Goal: Task Accomplishment & Management: Manage account settings

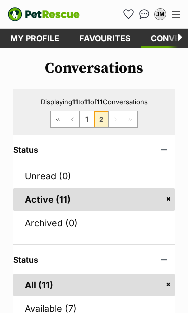
click at [100, 35] on link "Favourites" at bounding box center [105, 39] width 72 height 20
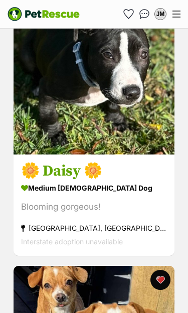
scroll to position [1247, 0]
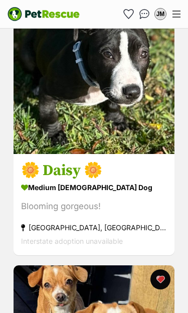
click at [100, 138] on img at bounding box center [94, 73] width 161 height 161
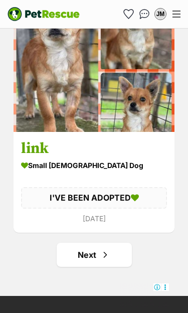
scroll to position [5785, 0]
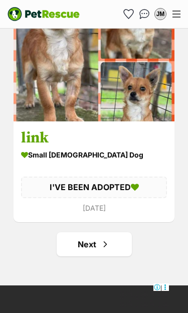
click at [96, 244] on link "Next" at bounding box center [94, 244] width 75 height 24
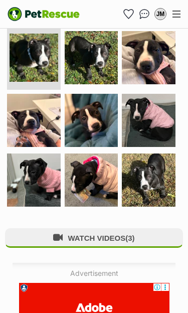
scroll to position [418, 0]
click at [153, 119] on img at bounding box center [149, 121] width 54 height 54
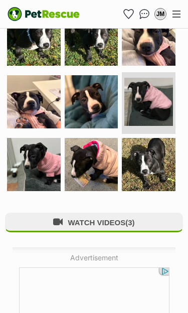
scroll to position [412, 0]
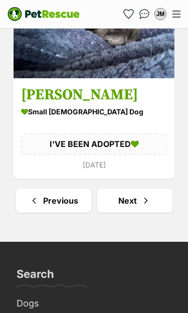
scroll to position [5926, 0]
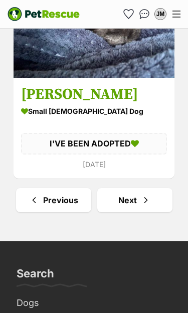
click at [136, 205] on link "Next" at bounding box center [134, 200] width 75 height 24
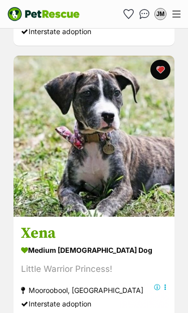
click at [103, 191] on img at bounding box center [94, 136] width 161 height 161
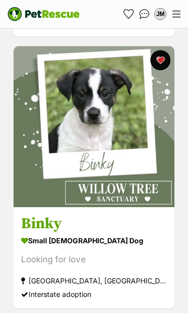
scroll to position [2090, 0]
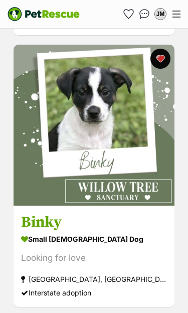
click at [122, 194] on img at bounding box center [94, 125] width 161 height 161
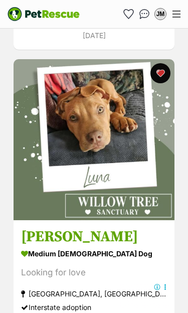
scroll to position [3053, 0]
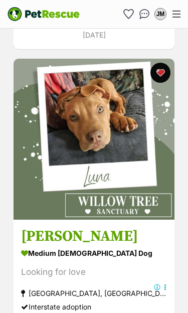
click at [97, 213] on img at bounding box center [94, 139] width 161 height 161
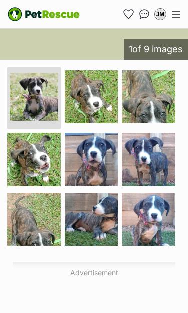
scroll to position [373, 0]
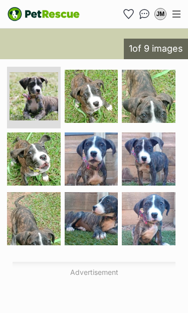
click at [92, 162] on img at bounding box center [92, 159] width 54 height 54
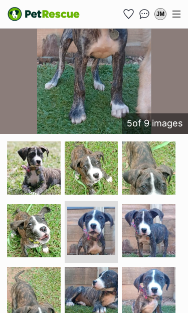
scroll to position [303, 0]
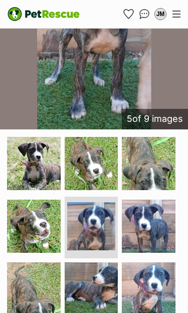
click at [152, 228] on img at bounding box center [149, 226] width 54 height 54
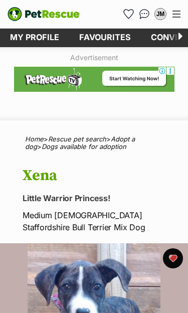
scroll to position [0, 0]
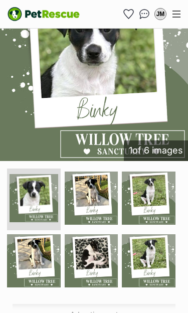
scroll to position [272, 0]
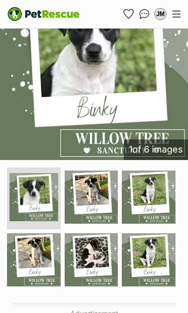
click at [157, 235] on img at bounding box center [149, 260] width 54 height 54
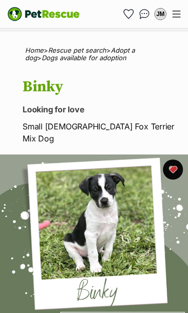
scroll to position [89, 0]
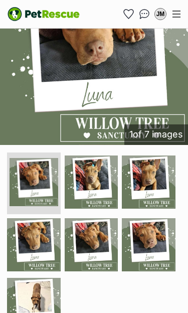
scroll to position [287, 0]
click at [38, 294] on img at bounding box center [34, 305] width 54 height 54
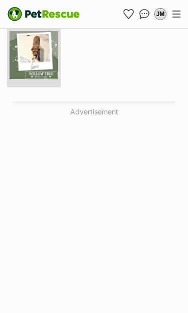
scroll to position [511, 0]
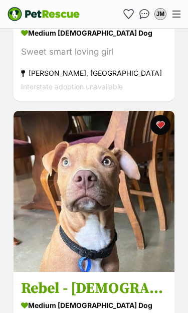
scroll to position [4739, 0]
